Goal: Information Seeking & Learning: Learn about a topic

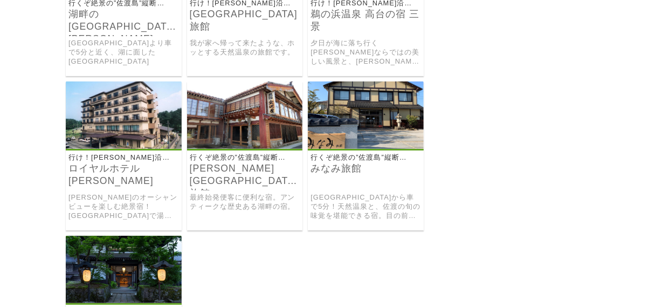
scroll to position [3776, 0]
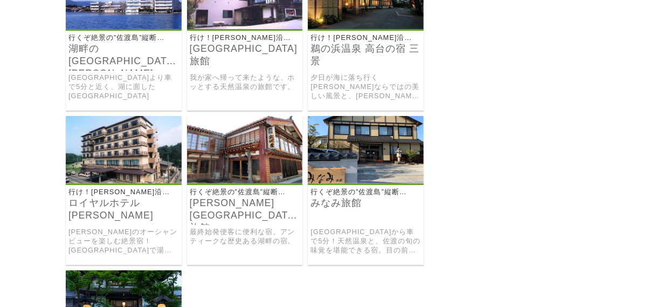
scroll to position [3722, 0]
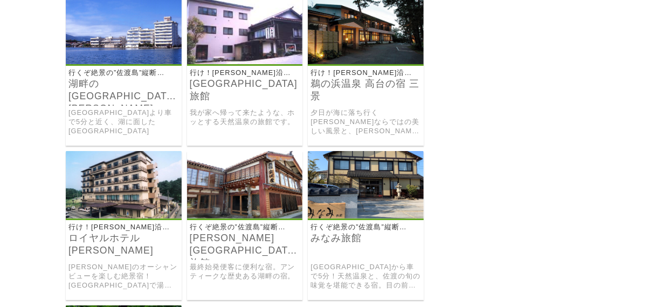
click at [111, 64] on img at bounding box center [124, 30] width 116 height 67
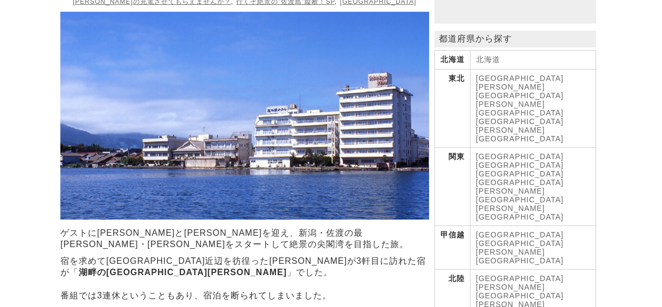
scroll to position [162, 0]
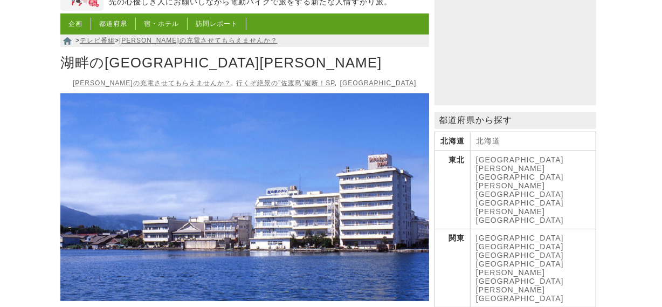
scroll to position [108, 0]
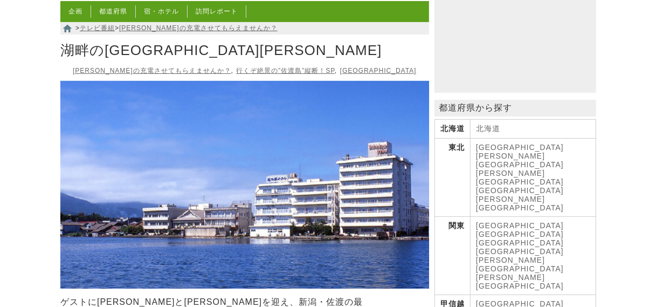
click at [264, 74] on link "行くぞ絶景の”佐渡島”縦断！SP" at bounding box center [286, 71] width 98 height 8
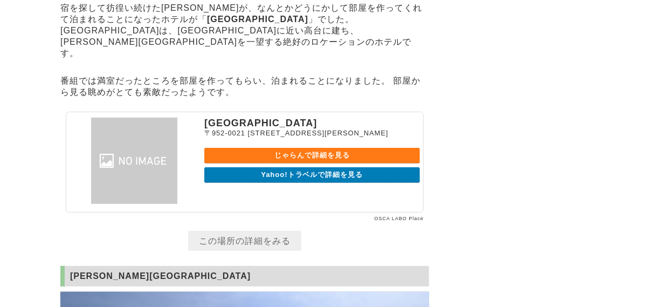
scroll to position [5502, 0]
